Goal: Task Accomplishment & Management: Manage account settings

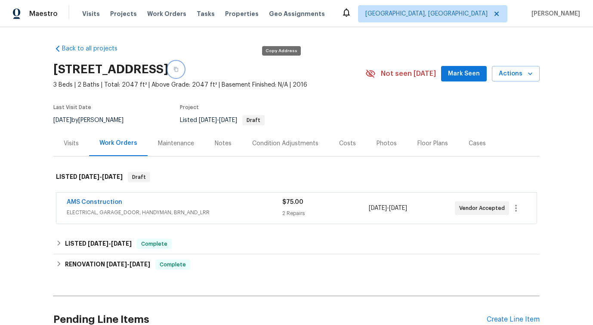
click at [179, 67] on icon "button" at bounding box center [175, 69] width 5 height 5
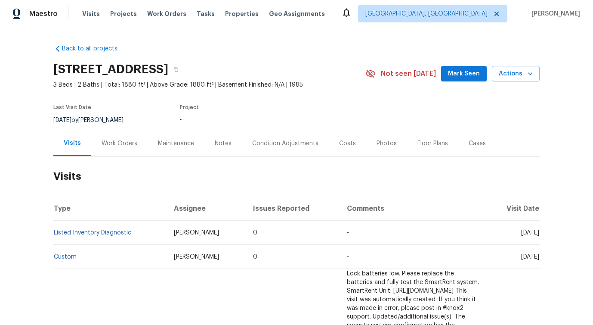
click at [115, 147] on div "Work Orders" at bounding box center [120, 143] width 36 height 9
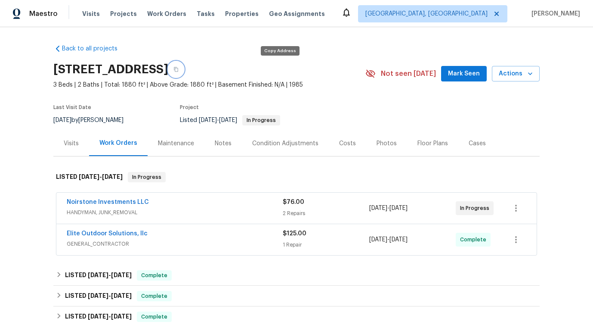
click at [178, 69] on icon "button" at bounding box center [176, 69] width 4 height 5
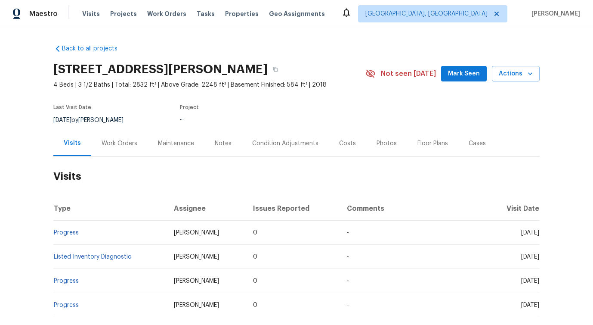
click at [108, 146] on div "Work Orders" at bounding box center [120, 143] width 36 height 9
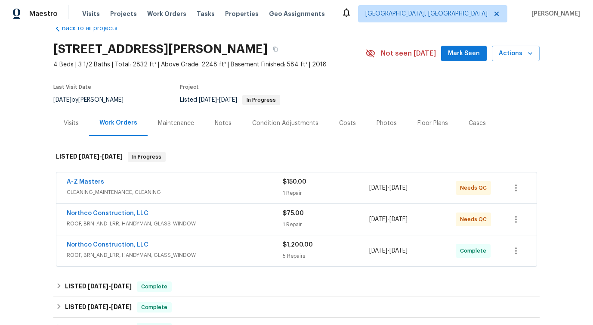
scroll to position [40, 0]
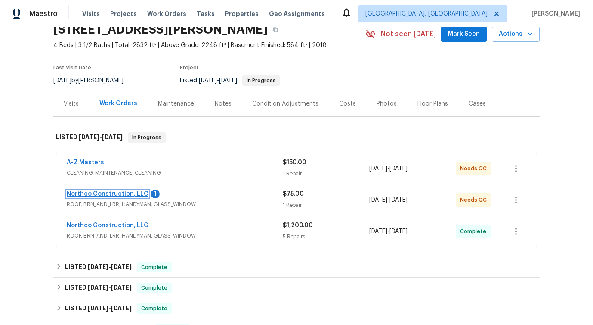
click at [89, 195] on link "Northco Construction, LLC" at bounding box center [108, 194] width 82 height 6
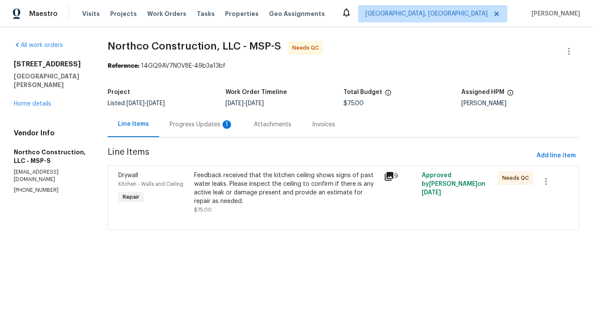
click at [227, 131] on div "Progress Updates 1" at bounding box center [201, 123] width 84 height 25
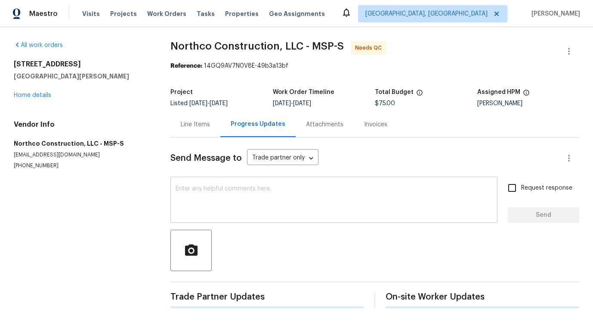
click at [227, 204] on textarea at bounding box center [334, 201] width 317 height 30
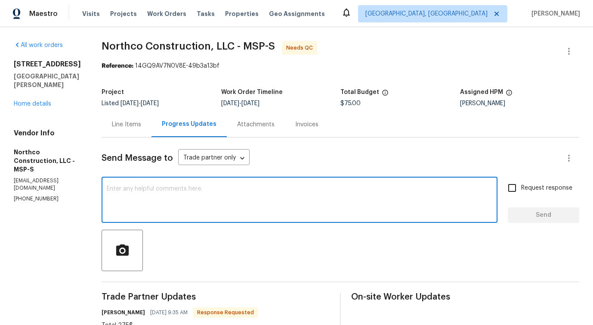
click at [127, 122] on div "Line Items" at bounding box center [126, 124] width 29 height 9
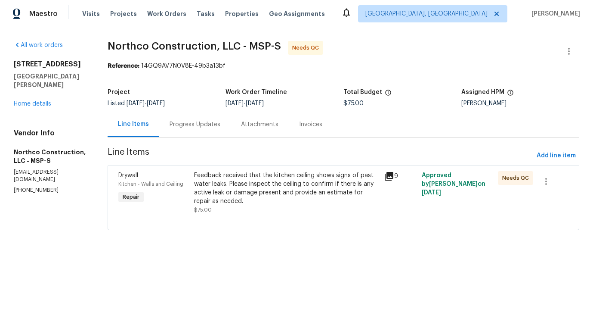
click at [304, 193] on div "Feedback received that the kitchen ceiling shows signs of past water leaks. Ple…" at bounding box center [286, 188] width 185 height 34
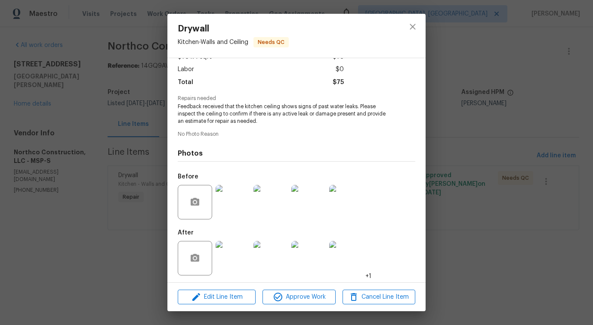
scroll to position [57, 0]
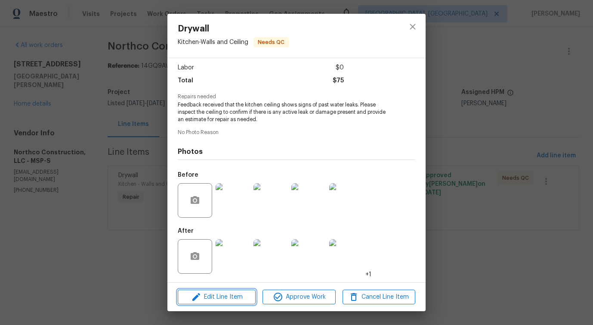
click at [205, 301] on span "Edit Line Item" at bounding box center [216, 296] width 73 height 11
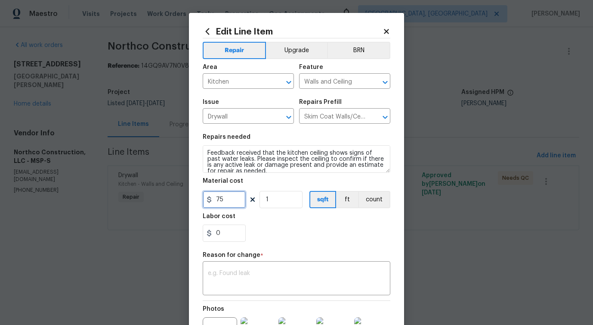
click at [213, 200] on input "75" at bounding box center [224, 199] width 43 height 17
type input "275"
click at [235, 266] on div "x ​" at bounding box center [297, 279] width 188 height 32
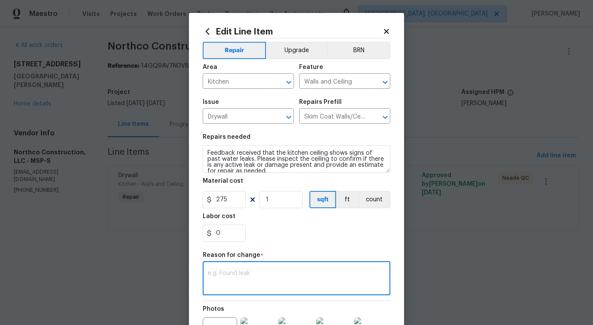
click at [247, 276] on textarea at bounding box center [296, 279] width 177 height 18
paste textarea "ˇ (PS) Updated per vendor's final cost."
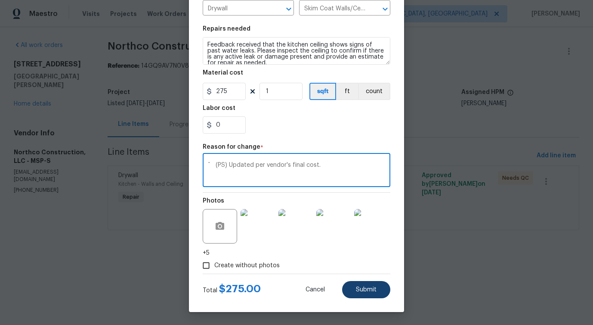
type textarea "ˇ (PS) Updated per vendor's final cost."
click at [369, 292] on button "Submit" at bounding box center [366, 289] width 48 height 17
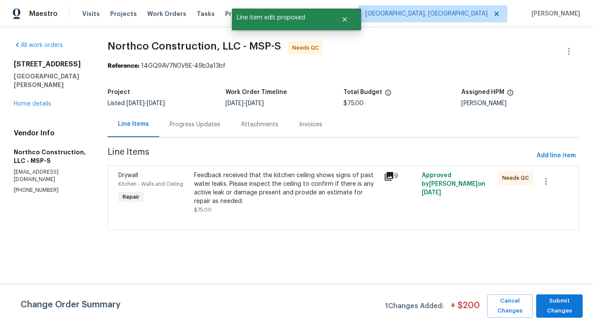
scroll to position [0, 0]
click at [553, 303] on span "Submit Changes" at bounding box center [560, 306] width 38 height 20
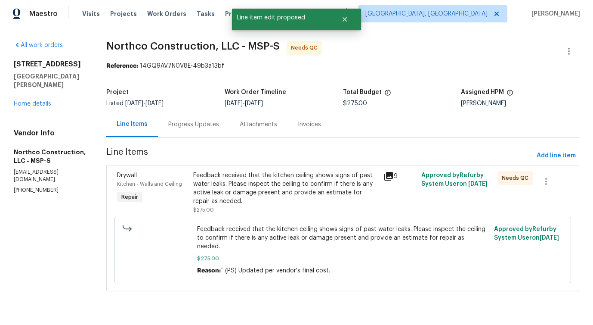
click at [198, 121] on div "Progress Updates" at bounding box center [193, 124] width 51 height 9
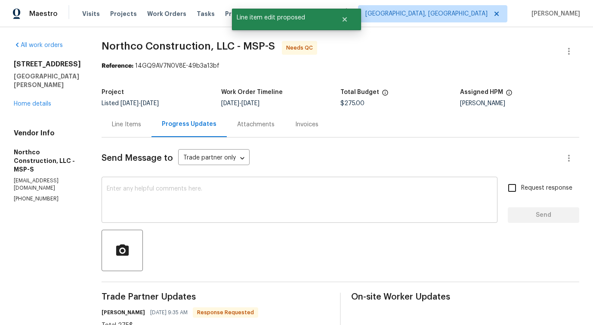
click at [217, 204] on textarea at bounding box center [300, 201] width 386 height 30
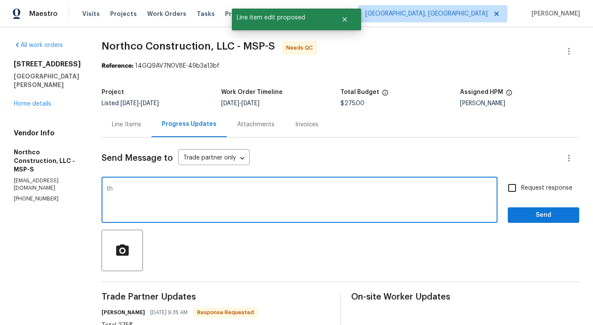
type textarea "t"
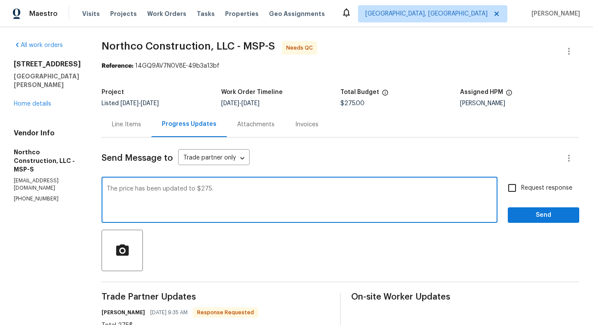
scroll to position [76, 0]
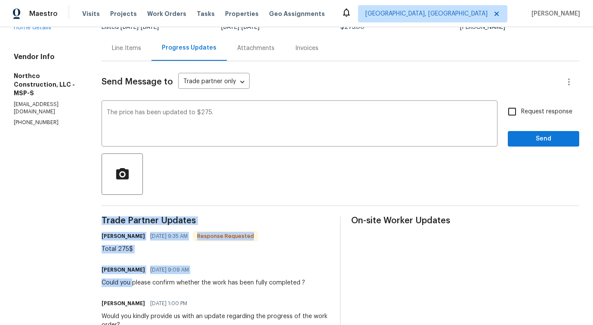
drag, startPoint x: 124, startPoint y: 283, endPoint x: 341, endPoint y: 281, distance: 216.5
click at [201, 269] on div "Pavithra Sekar 09/23/2025 9:09 AM" at bounding box center [204, 269] width 204 height 12
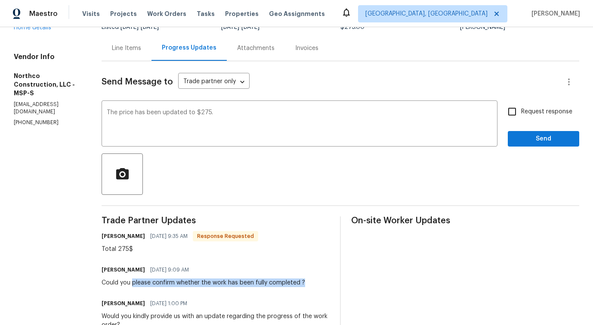
drag, startPoint x: 124, startPoint y: 283, endPoint x: 298, endPoint y: 282, distance: 173.9
click at [298, 282] on div "Pavithra Sekar 09/23/2025 9:09 AM Could you please confirm whether the work has…" at bounding box center [216, 274] width 228 height 23
copy div "please confirm whether the work has been fully completed ?"
click at [235, 116] on textarea "The price has been updated to $275." at bounding box center [300, 124] width 386 height 30
paste textarea "please confirm whether the work has been fully completed ?"
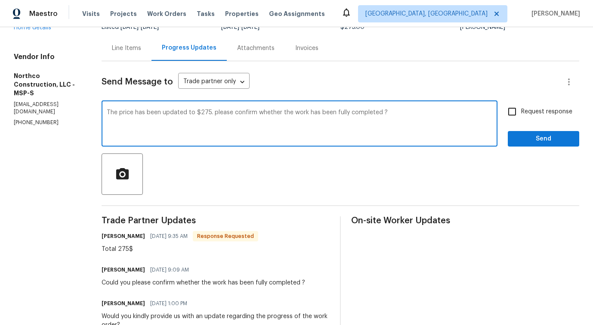
type textarea "The price has been updated to $275. please confirm whether the work has been fu…"
click at [524, 110] on span "Request response" at bounding box center [546, 111] width 51 height 9
click at [521, 110] on input "Request response" at bounding box center [512, 111] width 18 height 18
checkbox input "true"
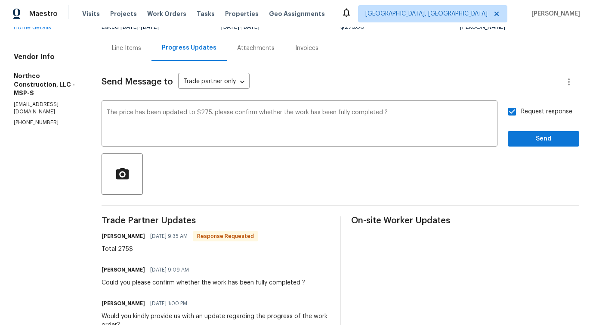
click at [529, 130] on div "Request response Send" at bounding box center [543, 124] width 71 height 44
click at [536, 149] on div "Send Message to Trade partner only Trade partner only ​ The price has been upda…" at bounding box center [341, 285] width 478 height 448
click at [536, 133] on span "Send" at bounding box center [544, 138] width 58 height 11
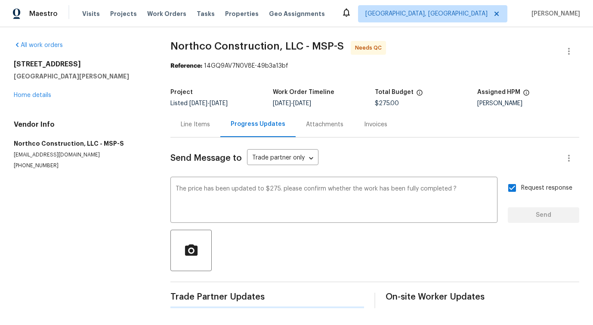
scroll to position [0, 0]
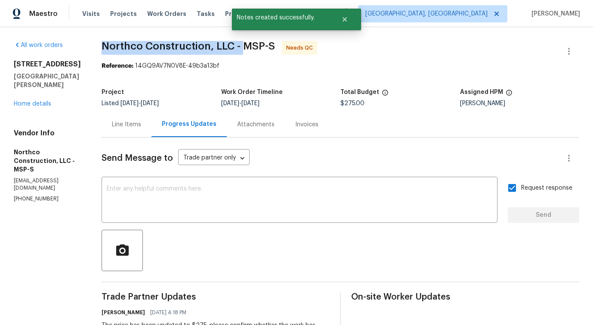
drag, startPoint x: 92, startPoint y: 49, endPoint x: 234, endPoint y: 51, distance: 142.5
copy span "Northco Construction, LLC -"
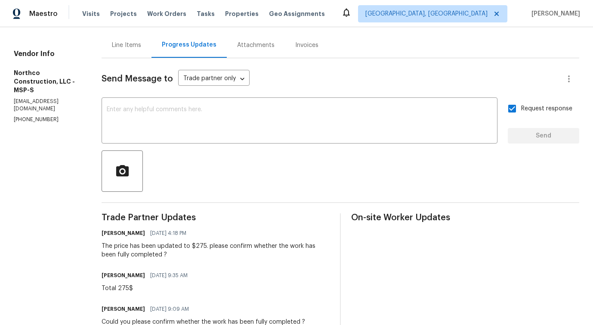
scroll to position [82, 0]
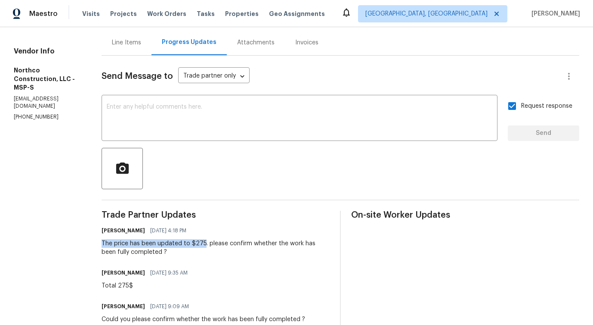
drag, startPoint x: 90, startPoint y: 245, endPoint x: 195, endPoint y: 241, distance: 104.7
click at [195, 241] on div "All work orders 1447 Juliet Ave St. Paul, MN 55105 Home details Vendor Info Nor…" at bounding box center [296, 252] width 593 height 614
copy div "The price has been updated to $275"
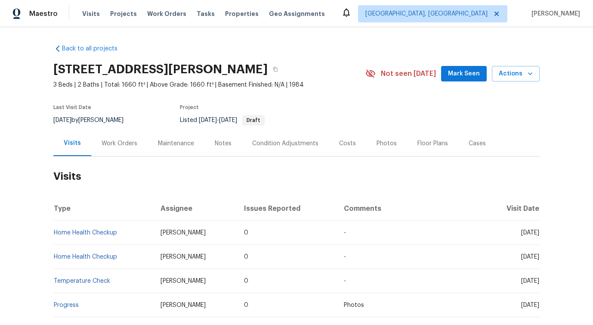
click at [136, 156] on h2 "Visits" at bounding box center [296, 176] width 486 height 40
click at [128, 141] on div "Work Orders" at bounding box center [120, 143] width 36 height 9
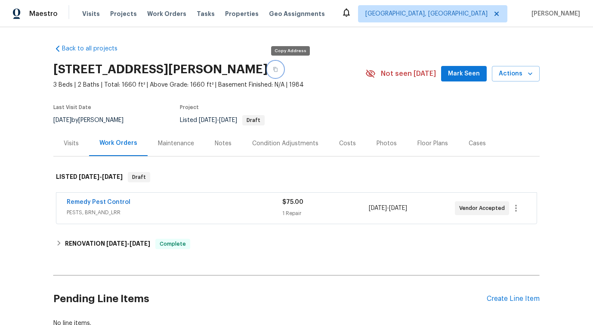
click at [278, 70] on icon "button" at bounding box center [275, 69] width 5 height 5
click at [278, 69] on icon "button" at bounding box center [275, 69] width 5 height 5
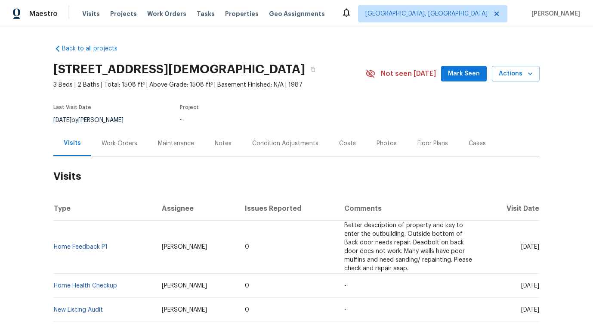
click at [109, 156] on div "Work Orders" at bounding box center [119, 142] width 56 height 25
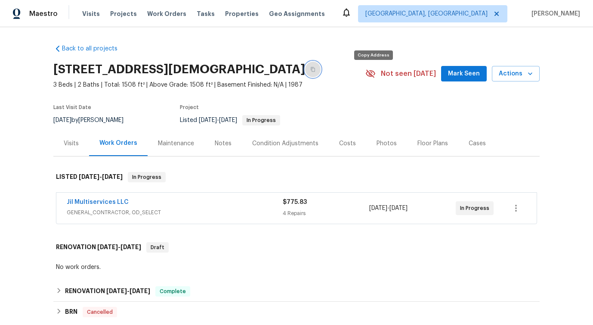
click at [316, 72] on icon "button" at bounding box center [312, 69] width 5 height 5
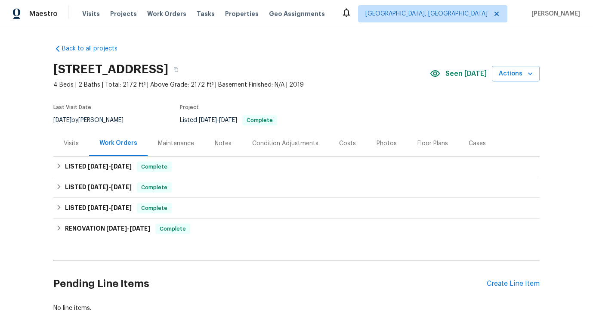
scroll to position [46, 0]
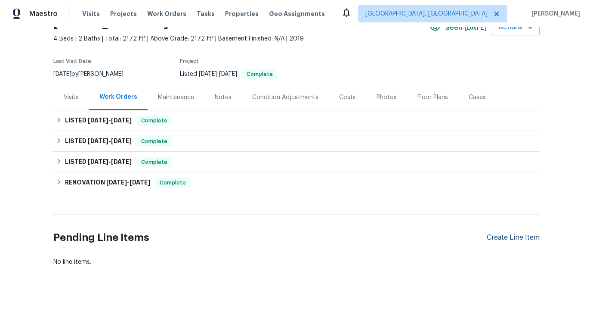
click at [508, 235] on div "Create Line Item" at bounding box center [513, 237] width 53 height 8
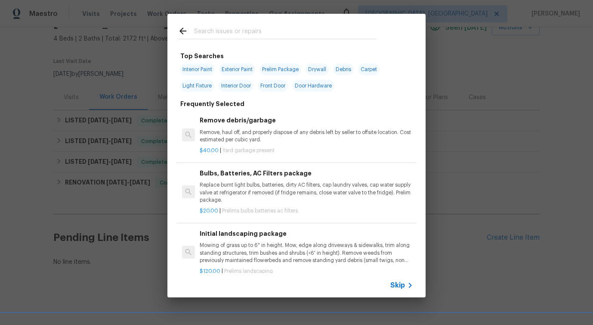
click at [397, 283] on span "Skip" at bounding box center [397, 285] width 15 height 9
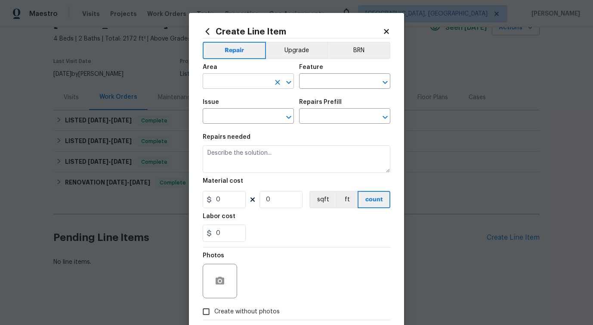
click at [261, 84] on input "text" at bounding box center [236, 81] width 67 height 13
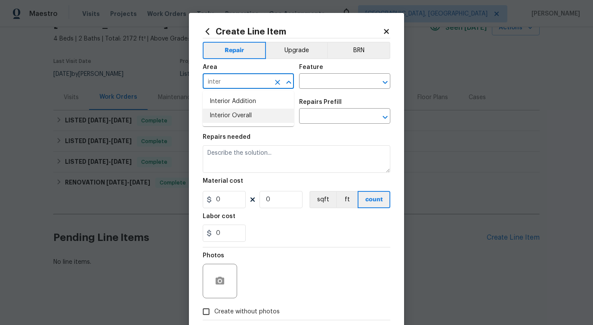
click at [270, 117] on li "Interior Overall" at bounding box center [248, 115] width 91 height 14
type input "Interior Overall"
click at [323, 78] on input "text" at bounding box center [332, 81] width 67 height 13
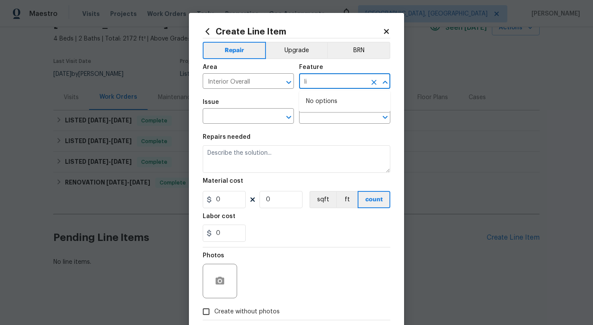
type input "l"
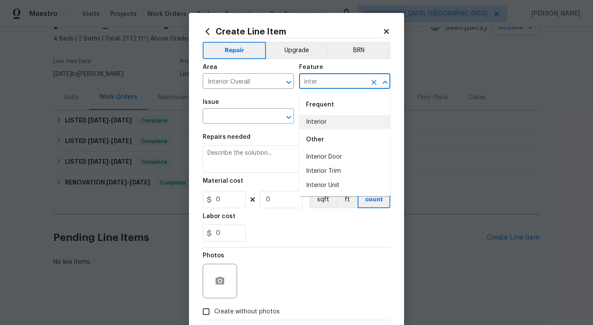
click at [310, 124] on li "Interior" at bounding box center [344, 122] width 91 height 14
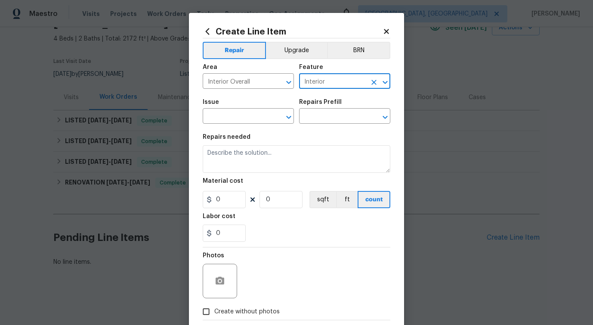
type input "Interior"
click at [250, 124] on span "Issue ​" at bounding box center [248, 111] width 91 height 35
click at [251, 117] on input "text" at bounding box center [236, 116] width 67 height 13
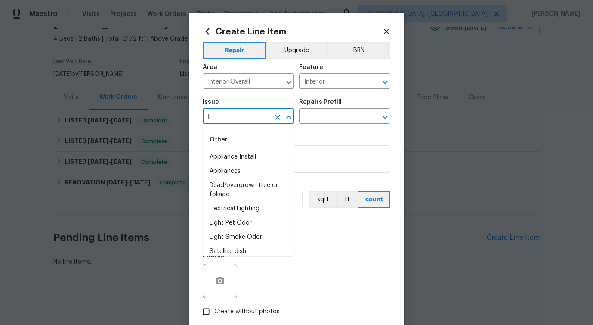
type input "l"
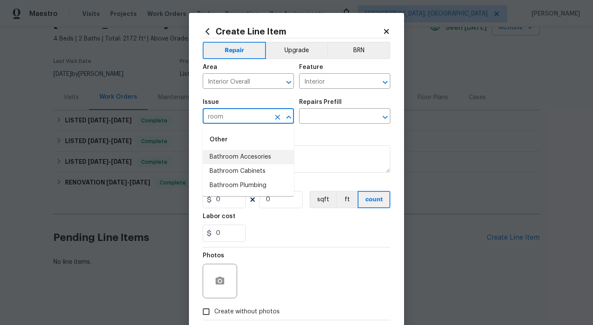
click at [210, 116] on input "room" at bounding box center [236, 116] width 67 height 13
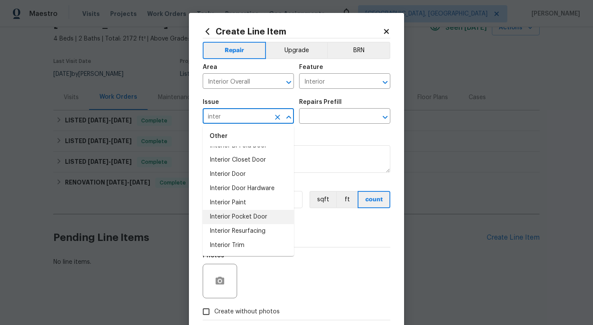
scroll to position [0, 0]
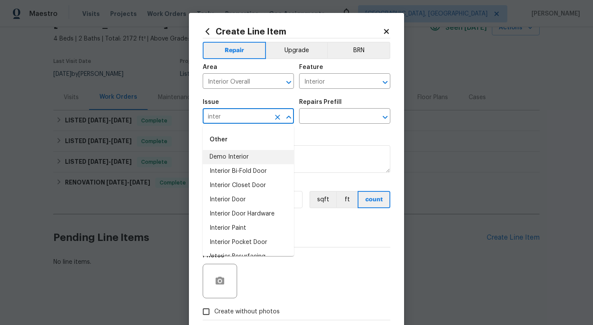
click at [217, 114] on input "inter" at bounding box center [236, 116] width 67 height 13
type input "inter"
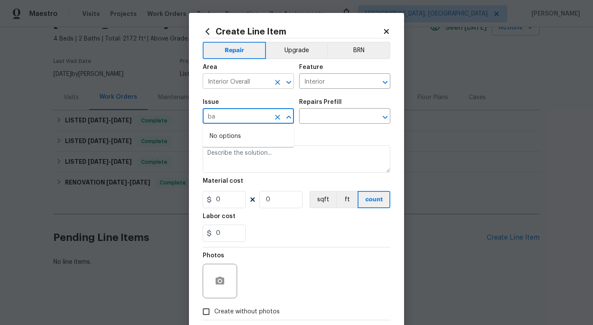
type input "b"
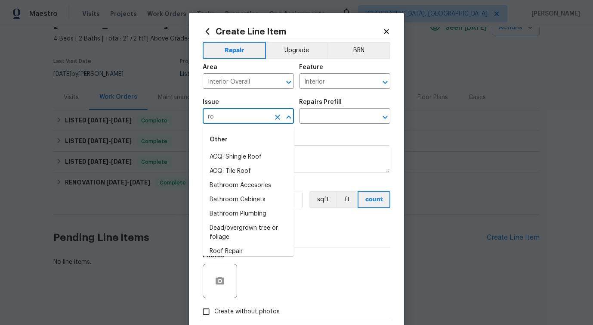
type input "r"
type input "bas"
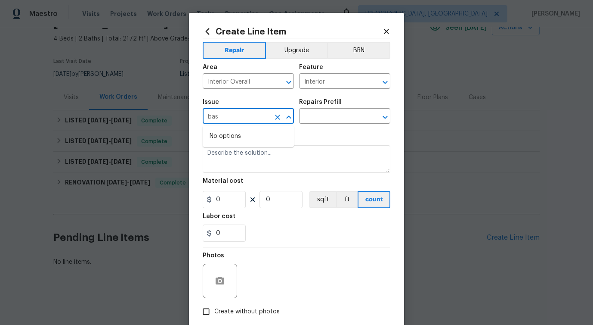
click at [229, 116] on input "bas" at bounding box center [236, 116] width 67 height 13
type input "b"
type input "s"
click at [211, 123] on input "water" at bounding box center [236, 116] width 67 height 13
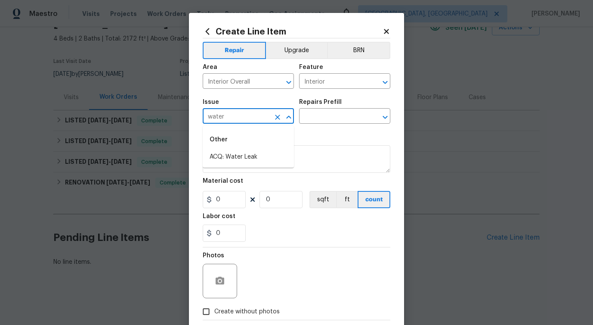
click at [211, 123] on input "water" at bounding box center [236, 116] width 67 height 13
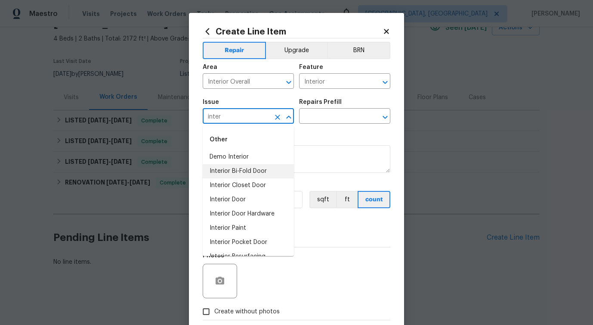
type input "inter"
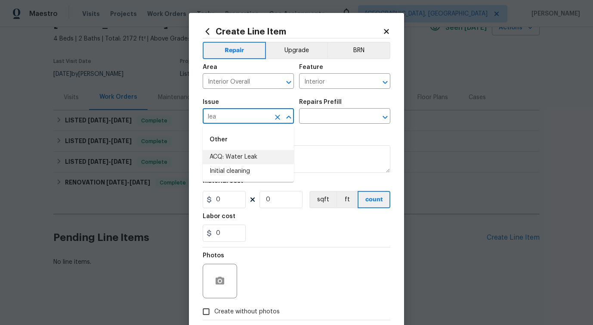
click at [212, 115] on input "lea" at bounding box center [236, 116] width 67 height 13
type input "w"
type input "u"
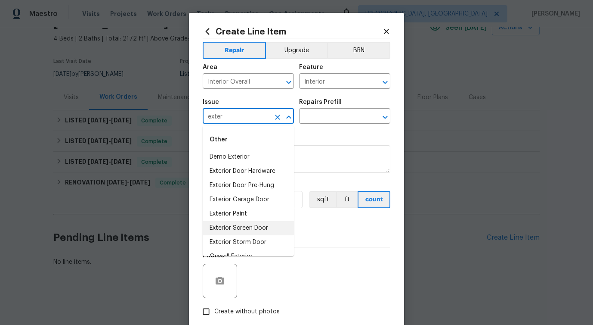
scroll to position [11, 0]
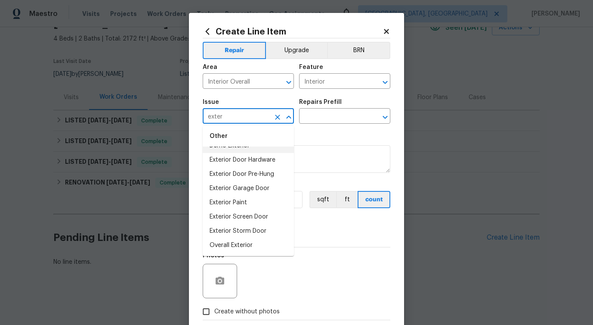
click at [222, 119] on input "exter" at bounding box center [236, 116] width 67 height 13
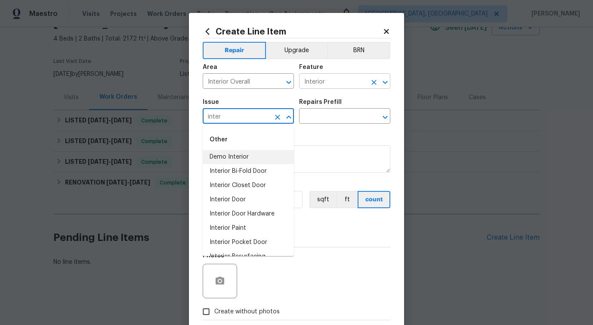
type input "inter"
click at [330, 84] on input "Interior" at bounding box center [332, 81] width 67 height 13
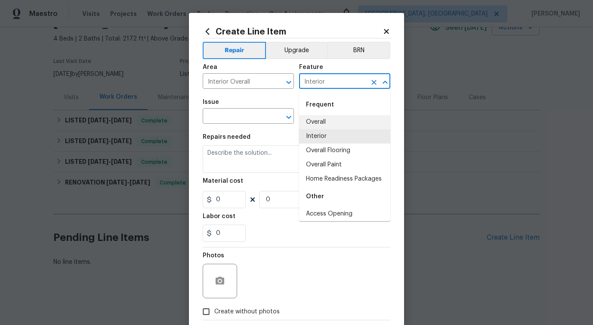
click at [333, 123] on li "Overall" at bounding box center [344, 122] width 91 height 14
type input "Overall"
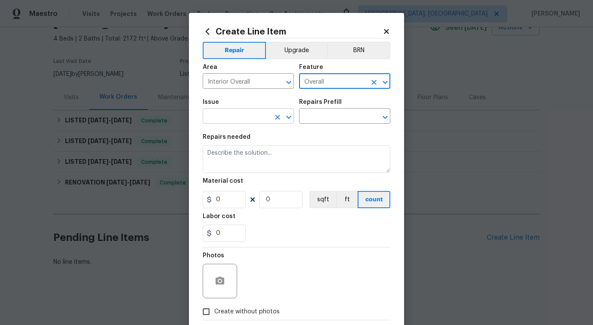
click at [242, 116] on input "text" at bounding box center [236, 116] width 67 height 13
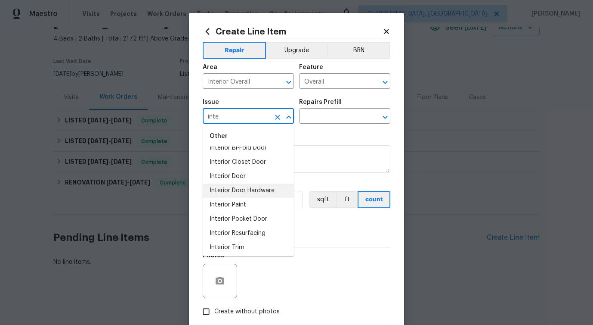
scroll to position [25, 0]
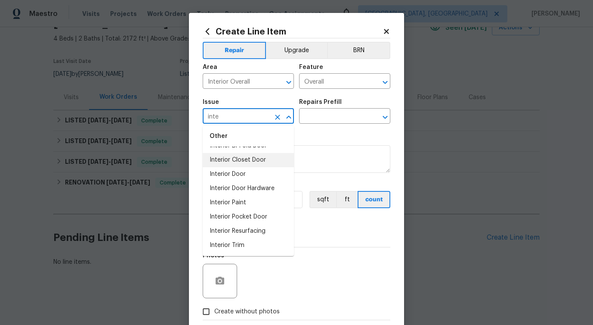
click at [215, 118] on input "inte" at bounding box center [236, 116] width 67 height 13
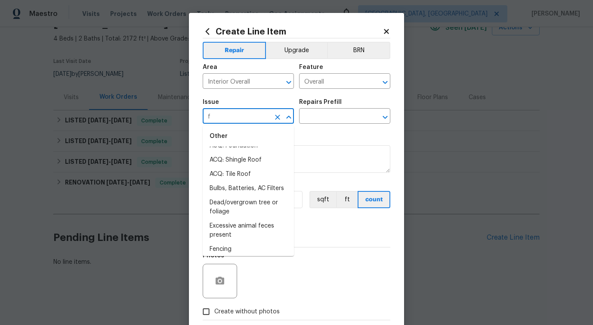
scroll to position [0, 0]
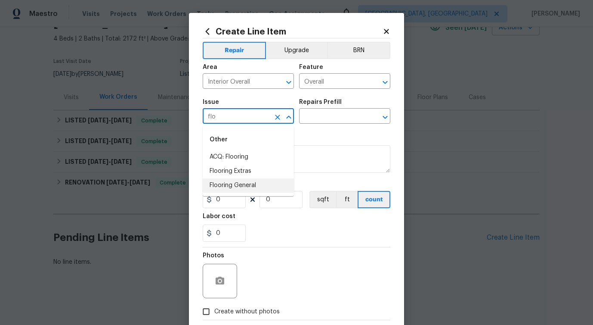
click at [232, 188] on li "Flooring General" at bounding box center [248, 185] width 91 height 14
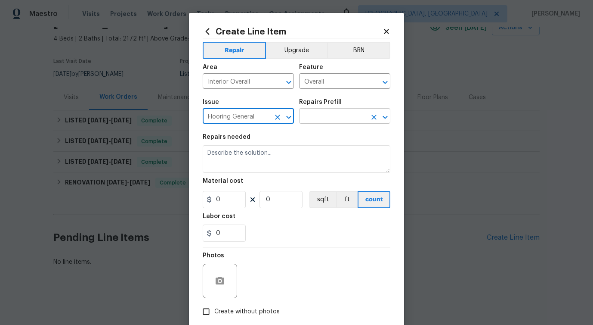
type input "Flooring General"
click at [327, 116] on input "text" at bounding box center [332, 116] width 67 height 13
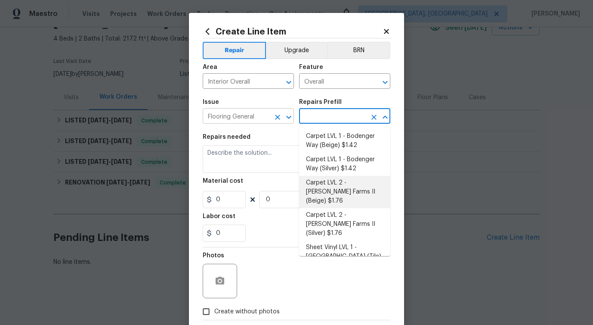
click at [277, 119] on icon "Clear" at bounding box center [277, 117] width 9 height 9
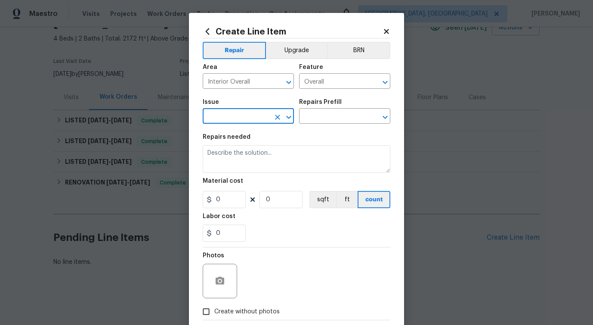
click at [252, 116] on input "text" at bounding box center [236, 116] width 67 height 13
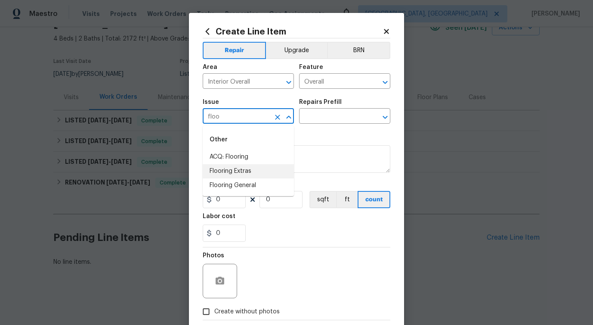
click at [248, 169] on li "Flooring Extras" at bounding box center [248, 171] width 91 height 14
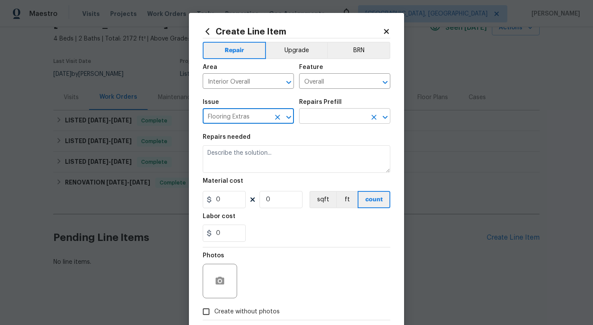
type input "Flooring Extras"
click at [333, 118] on input "text" at bounding box center [332, 116] width 67 height 13
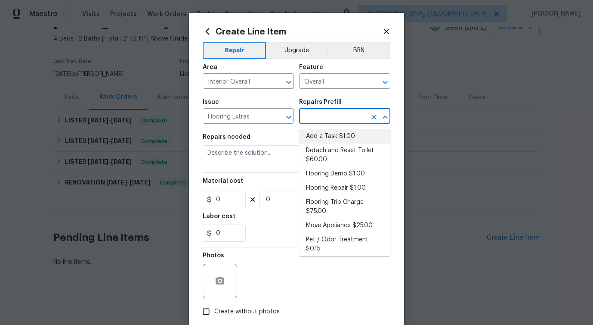
click at [329, 136] on li "Add a Task $1.00" at bounding box center [344, 136] width 91 height 14
type input "Overall Flooring"
type input "Add a Task $1.00"
type textarea "HPM to detail"
type input "1"
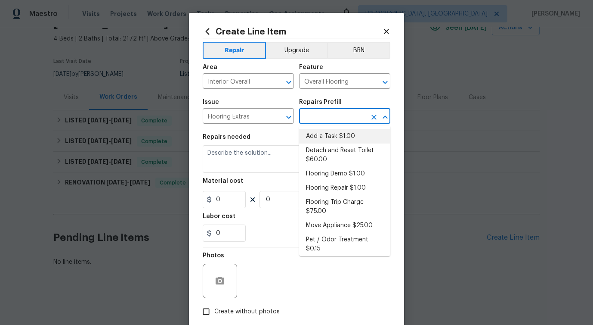
type input "1"
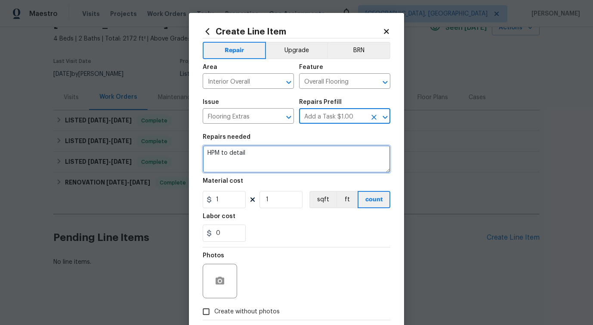
click at [235, 150] on textarea "HPM to detail" at bounding box center [297, 159] width 188 height 28
paste textarea "Assess water stained baseboards in living room. Assess where source of leak mig…"
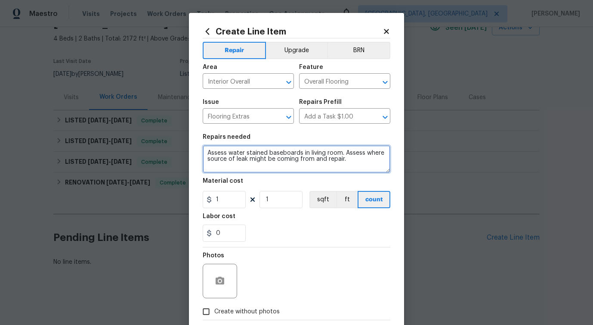
type textarea "Assess water stained baseboards in living room. Assess where source of leak mig…"
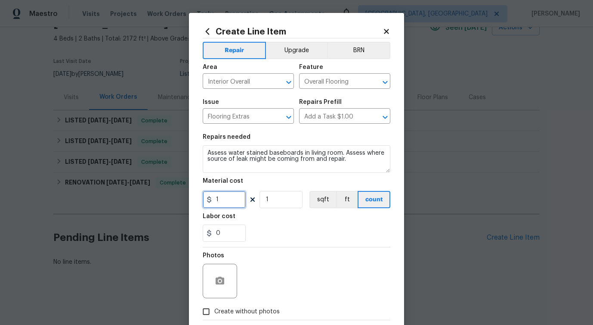
click at [227, 201] on input "1" at bounding box center [224, 199] width 43 height 17
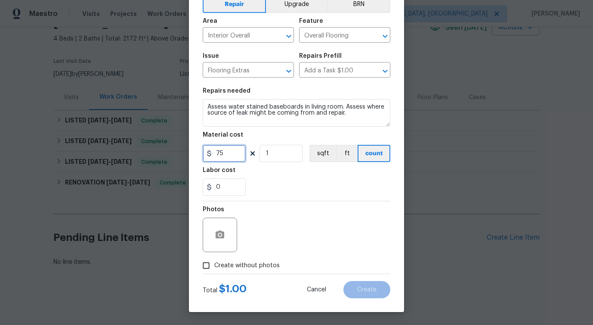
type input "75"
click at [232, 268] on span "Create without photos" at bounding box center [246, 265] width 65 height 9
click at [214, 268] on input "Create without photos" at bounding box center [206, 265] width 16 height 16
checkbox input "true"
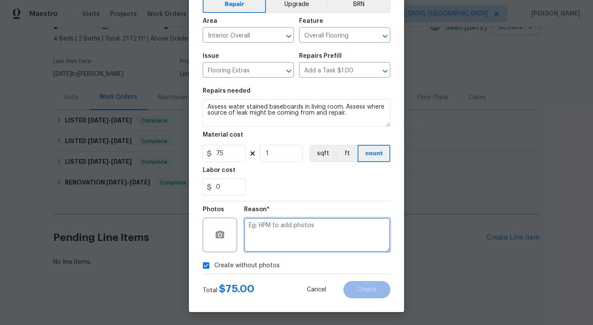
click at [290, 241] on textarea at bounding box center [317, 234] width 146 height 34
type textarea "verbiage updated"
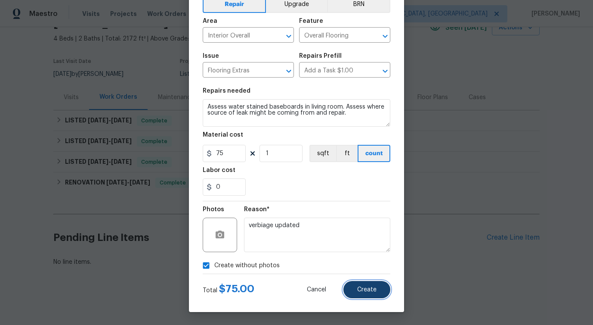
click at [372, 285] on button "Create" at bounding box center [367, 289] width 47 height 17
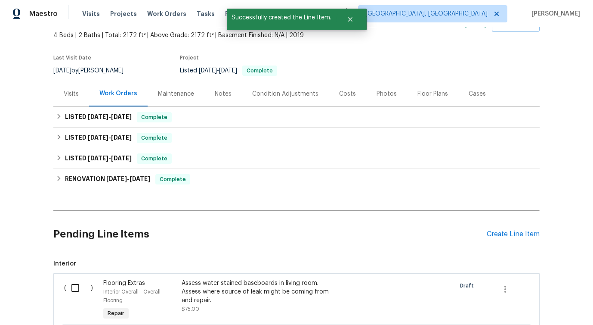
scroll to position [162, 0]
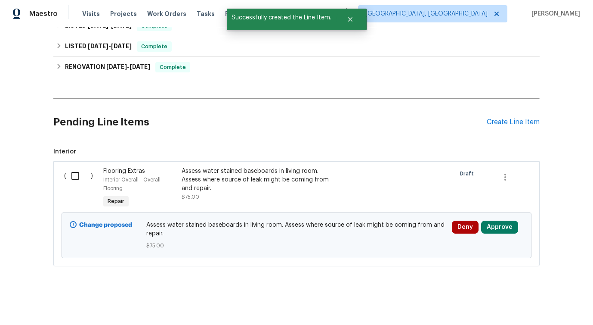
click at [75, 173] on input "checkbox" at bounding box center [78, 176] width 25 height 18
checkbox input "true"
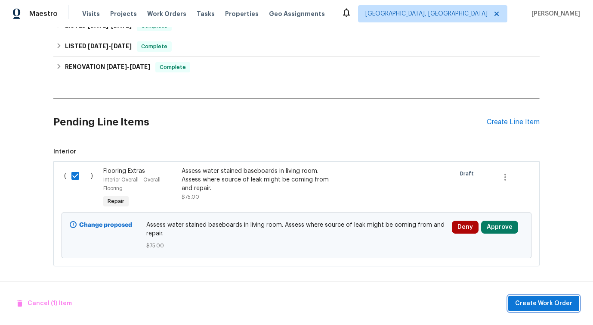
click at [550, 307] on span "Create Work Order" at bounding box center [543, 303] width 57 height 11
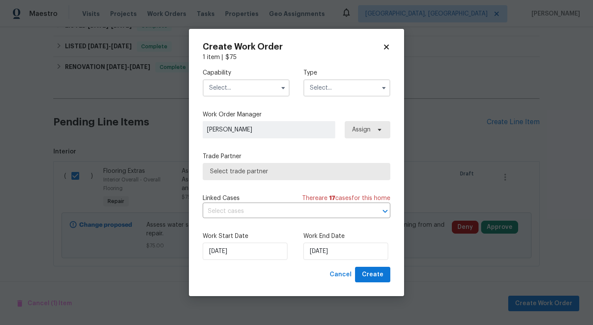
click at [254, 86] on input "text" at bounding box center [246, 87] width 87 height 17
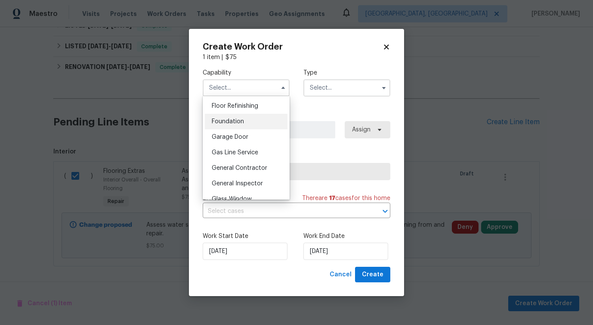
scroll to position [353, 0]
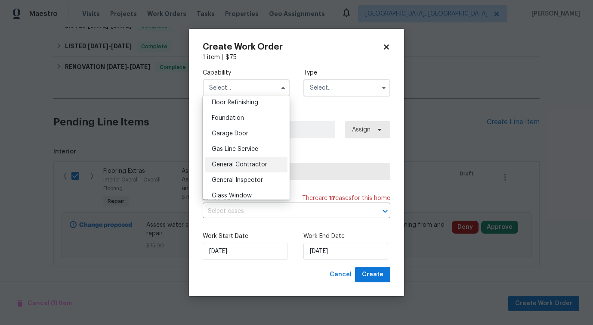
click at [243, 162] on span "General Contractor" at bounding box center [240, 164] width 56 height 6
type input "General Contractor"
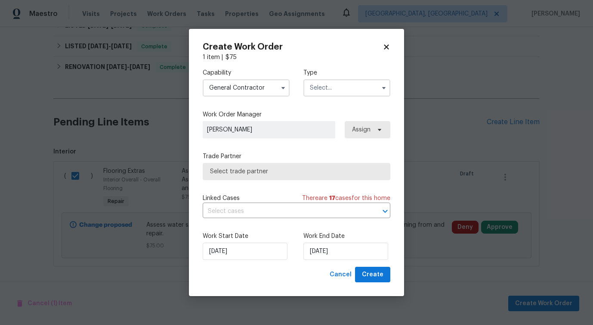
click at [350, 77] on div "Type" at bounding box center [346, 82] width 87 height 28
click at [342, 89] on input "text" at bounding box center [346, 87] width 87 height 17
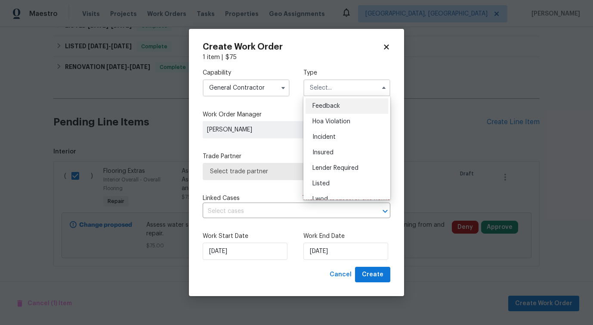
click at [328, 110] on div "Feedback" at bounding box center [347, 105] width 83 height 15
type input "Feedback"
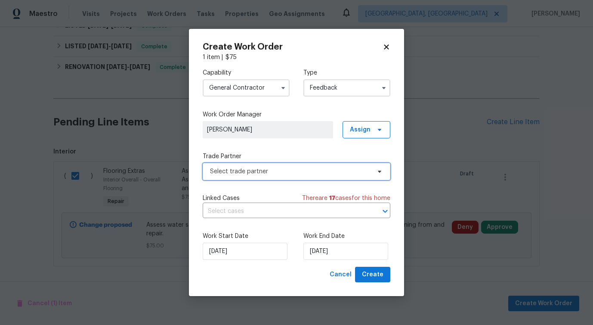
click at [267, 176] on span "Select trade partner" at bounding box center [297, 171] width 188 height 17
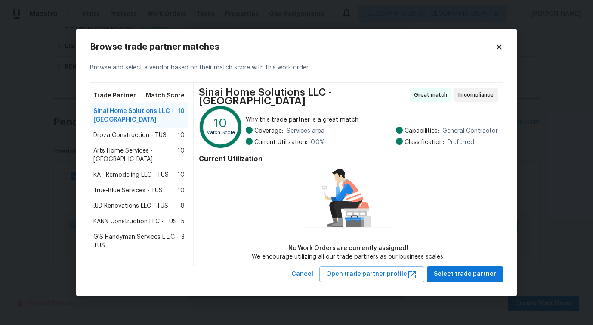
click at [135, 139] on span "Droza Construction - TUS" at bounding box center [129, 135] width 73 height 9
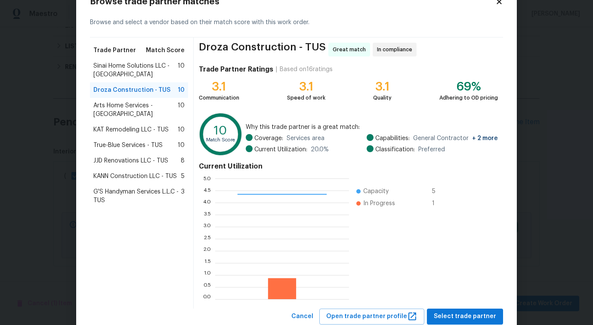
scroll to position [55, 0]
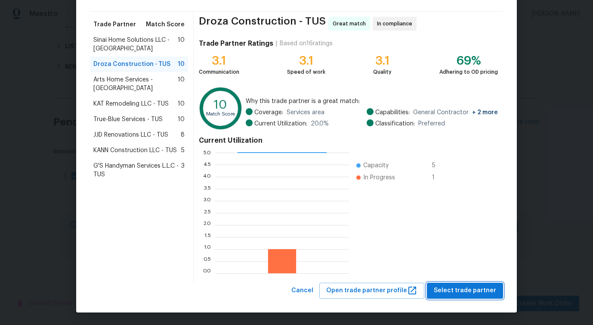
click at [467, 293] on span "Select trade partner" at bounding box center [465, 290] width 62 height 11
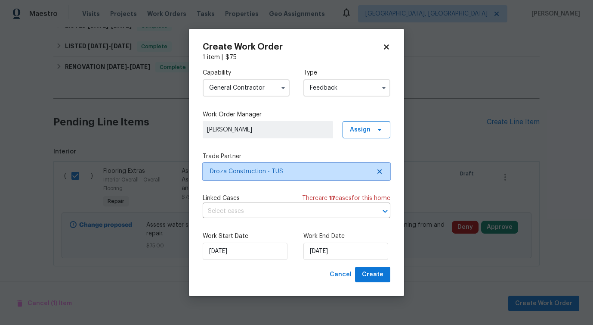
scroll to position [0, 0]
click at [247, 212] on input "text" at bounding box center [285, 210] width 164 height 13
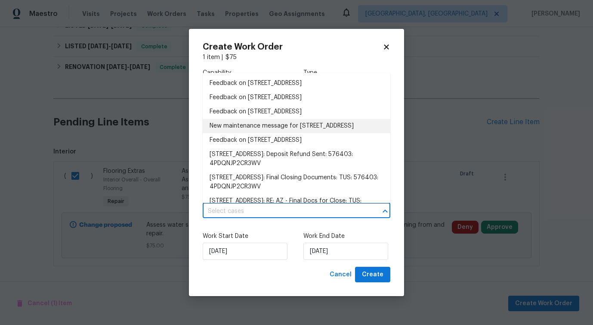
click at [248, 131] on li "New maintenance message for 3522 W Ringtail Den Way , Tucson, AZ 85742" at bounding box center [297, 126] width 188 height 14
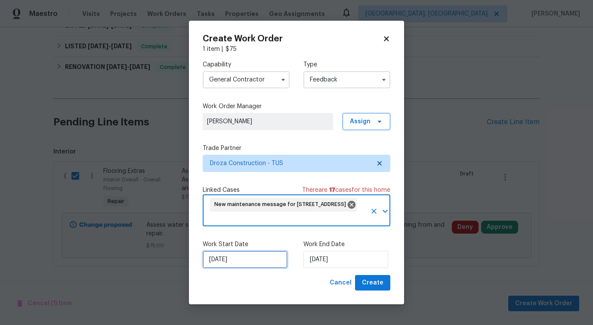
click at [244, 265] on input "9/23/2025" at bounding box center [245, 259] width 85 height 17
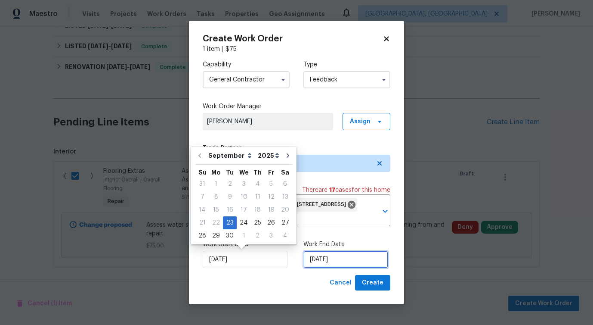
click at [324, 261] on input "9/23/2025" at bounding box center [345, 259] width 85 height 17
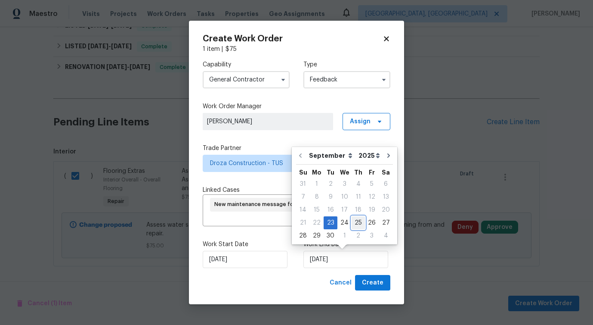
click at [352, 223] on div "25" at bounding box center [358, 223] width 13 height 12
type input "9/25/2025"
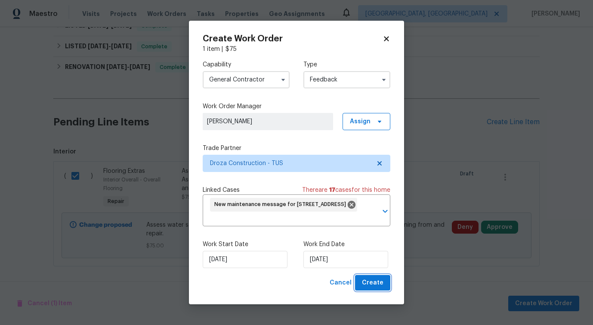
click at [372, 284] on span "Create" at bounding box center [373, 282] width 22 height 11
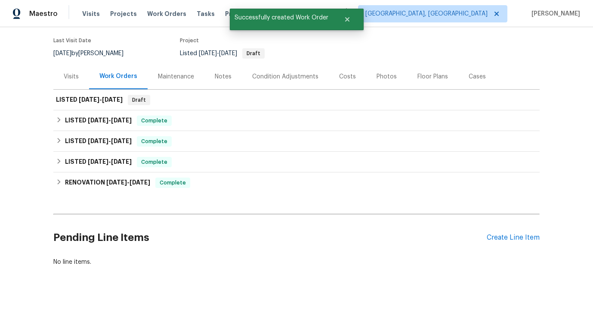
scroll to position [67, 0]
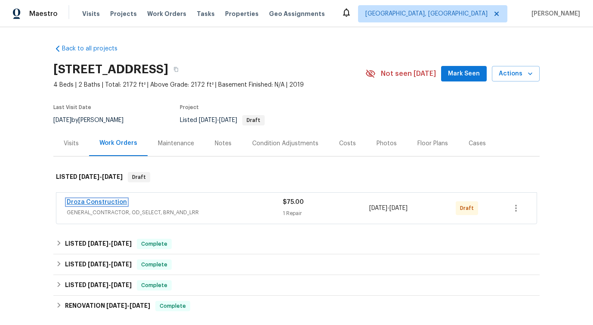
click at [91, 203] on link "Droza Construction" at bounding box center [97, 202] width 60 height 6
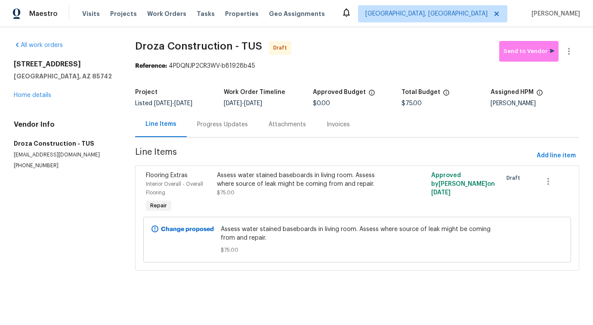
click at [227, 129] on div "Progress Updates" at bounding box center [222, 123] width 71 height 25
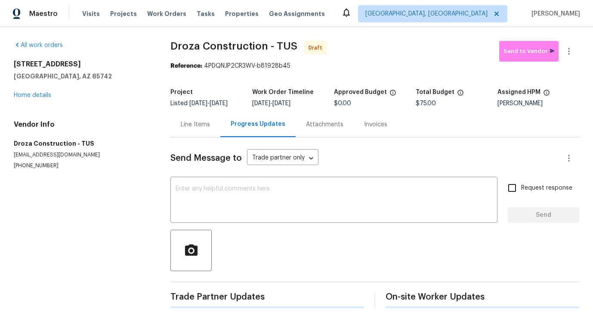
click at [227, 129] on div "Progress Updates" at bounding box center [257, 123] width 75 height 25
click at [220, 193] on textarea at bounding box center [334, 201] width 317 height 30
paste textarea "Hi this is [PERSON_NAME] with Opendoor. I’m confirming you received the WO for …"
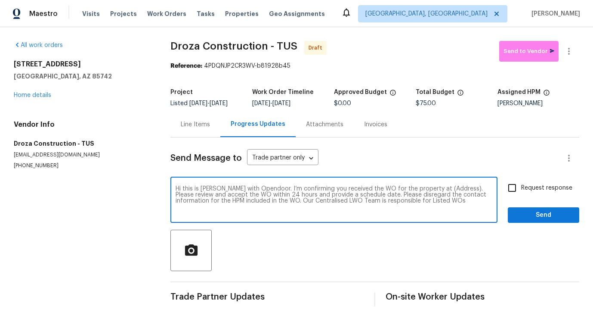
click at [435, 191] on textarea "Hi this is [PERSON_NAME] with Opendoor. I’m confirming you received the WO for …" at bounding box center [334, 201] width 317 height 30
paste textarea "[STREET_ADDRESS]"
type textarea "Hi this is [PERSON_NAME] with Opendoor. I’m confirming you received the WO for …"
click at [520, 194] on input "Request response" at bounding box center [512, 188] width 18 height 18
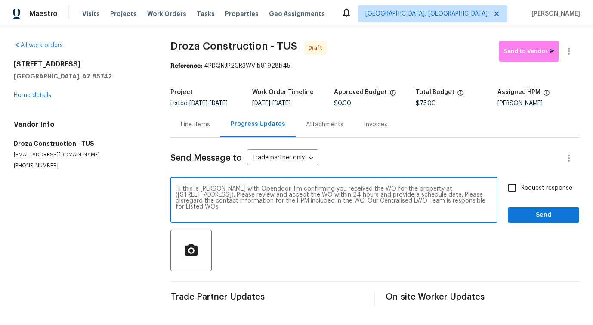
checkbox input "true"
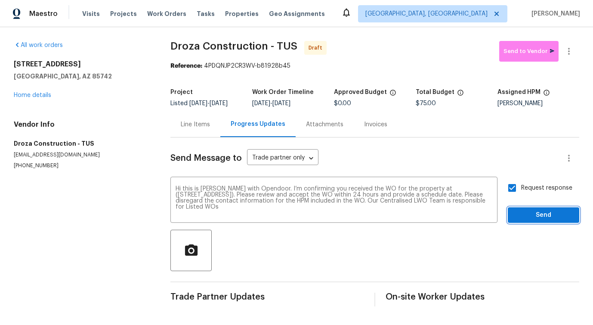
click at [525, 216] on span "Send" at bounding box center [544, 215] width 58 height 11
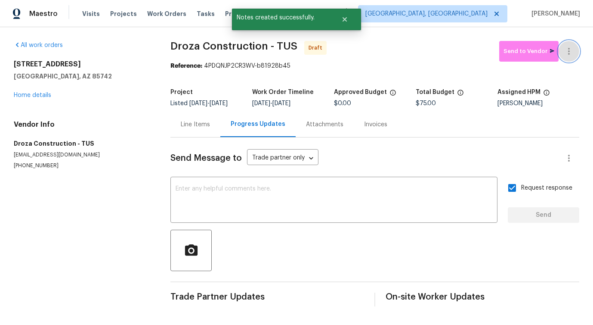
click at [570, 51] on icon "button" at bounding box center [569, 51] width 10 height 10
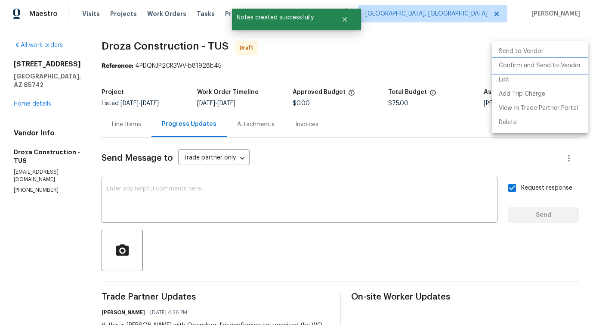
click at [537, 61] on li "Confirm and Send to Vendor" at bounding box center [540, 66] width 96 height 14
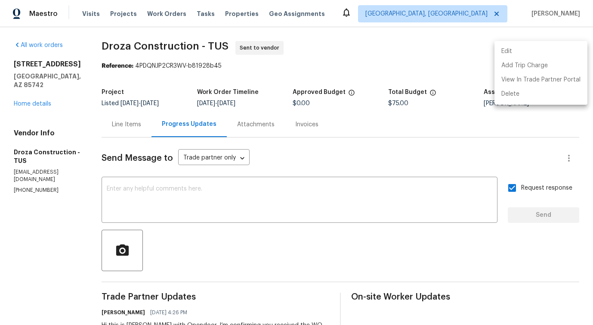
click at [275, 210] on div at bounding box center [296, 162] width 593 height 325
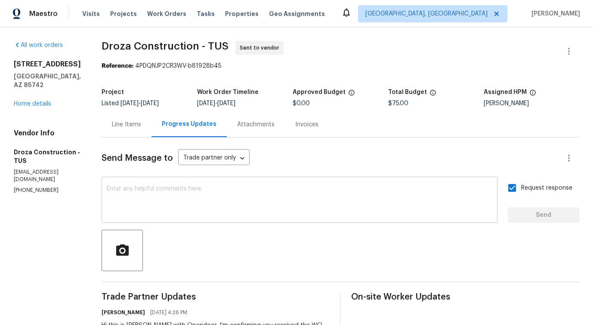
click at [265, 201] on textarea at bounding box center [300, 201] width 386 height 30
paste textarea "Attention All Work Orders must include before-photos (both close-up and wide-an…"
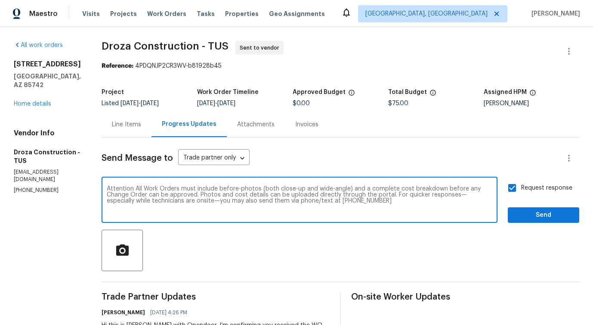
type textarea "Attention All Work Orders must include before-photos (both close-up and wide-an…"
click at [537, 215] on span "Send" at bounding box center [544, 215] width 58 height 11
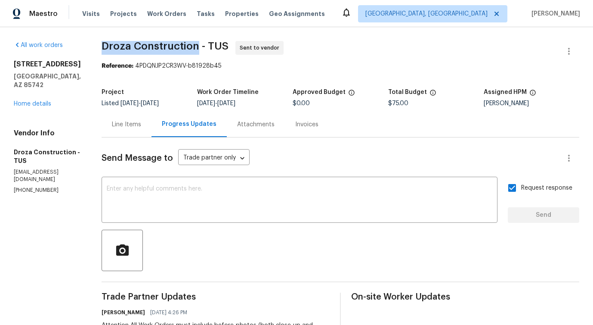
drag, startPoint x: 106, startPoint y: 43, endPoint x: 203, endPoint y: 44, distance: 96.9
click at [203, 44] on div "All work orders 3522 W Ringtail Den Way Tucson, AZ 85742 Home details Vendor In…" at bounding box center [296, 241] width 593 height 429
copy span "Droza Construction"
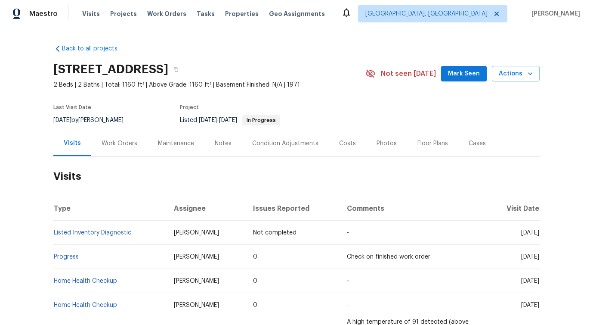
click at [118, 140] on div "Work Orders" at bounding box center [120, 143] width 36 height 9
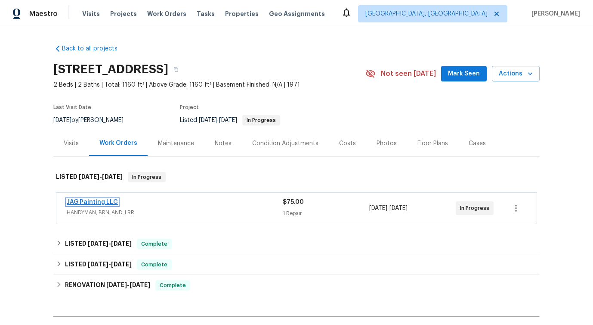
click at [94, 199] on link "JAG Painting LLC" at bounding box center [92, 202] width 51 height 6
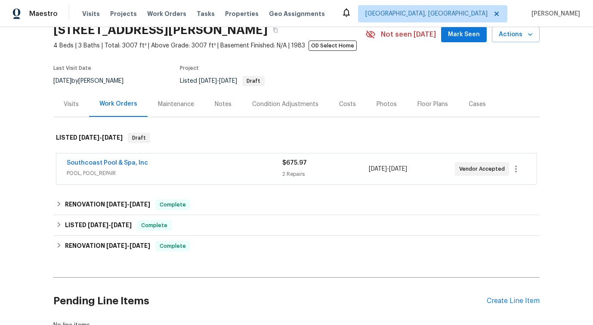
scroll to position [48, 0]
